Goal: Communication & Community: Participate in discussion

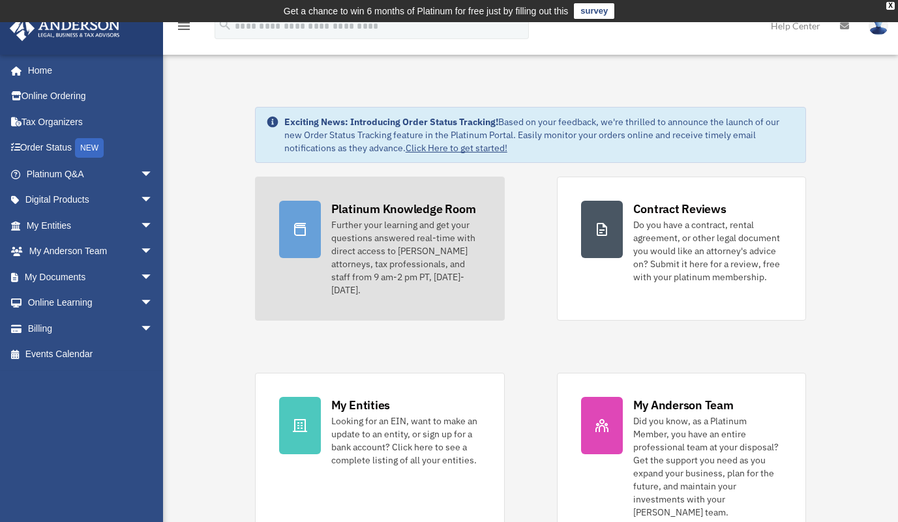
click at [377, 237] on div "Further your learning and get your questions answered real-time with direct acc…" at bounding box center [405, 257] width 149 height 78
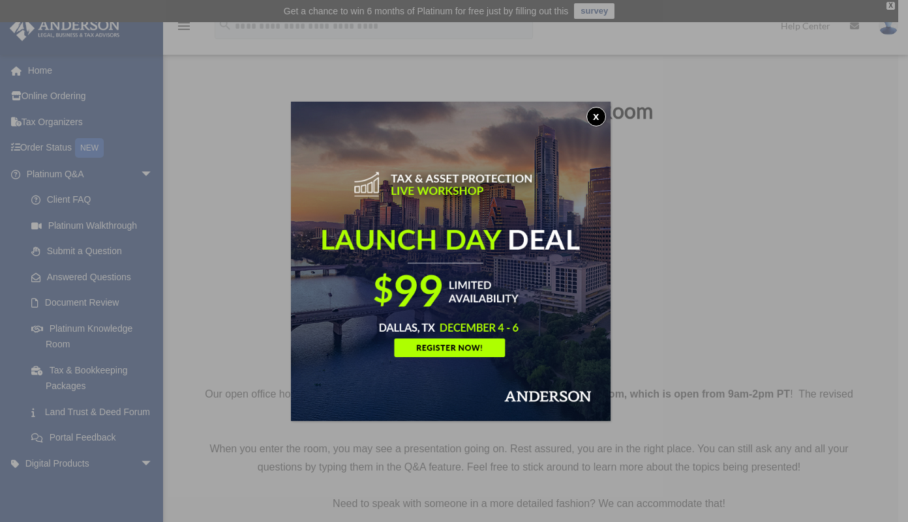
click at [596, 118] on button "x" at bounding box center [596, 117] width 20 height 20
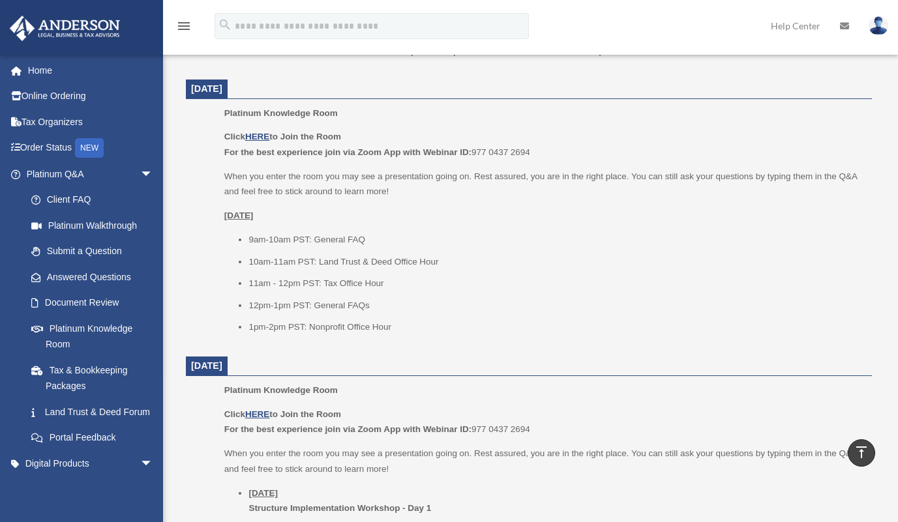
scroll to position [522, 0]
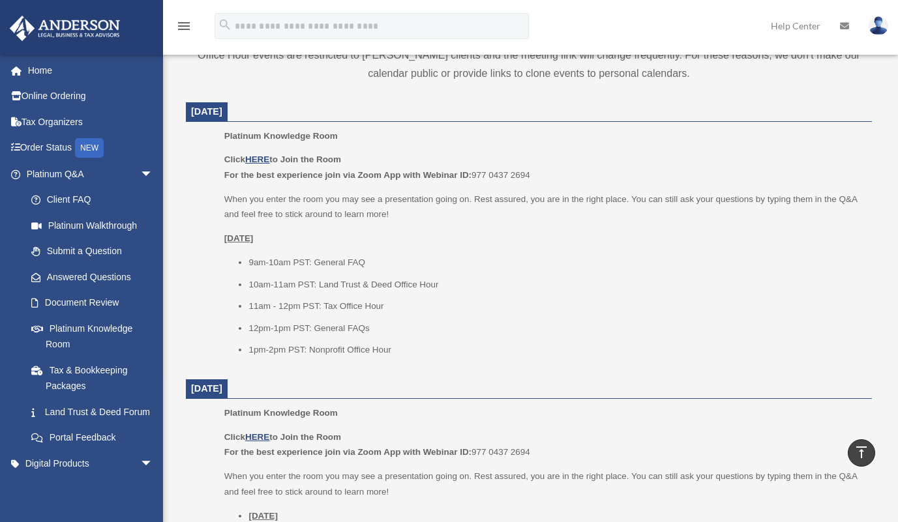
click at [263, 154] on p "Click HERE to Join the Room For the best experience join via Zoom App with Webi…" at bounding box center [543, 167] width 638 height 31
click at [257, 161] on u "HERE" at bounding box center [257, 160] width 24 height 10
